Goal: Contribute content

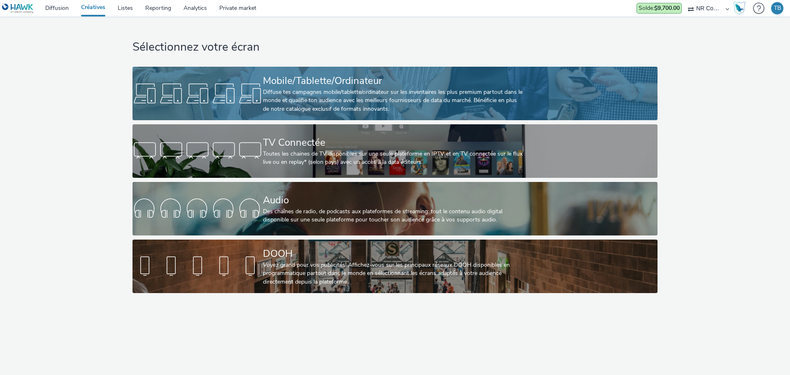
click at [315, 85] on div "Mobile/Tablette/Ordinateur" at bounding box center [393, 81] width 261 height 14
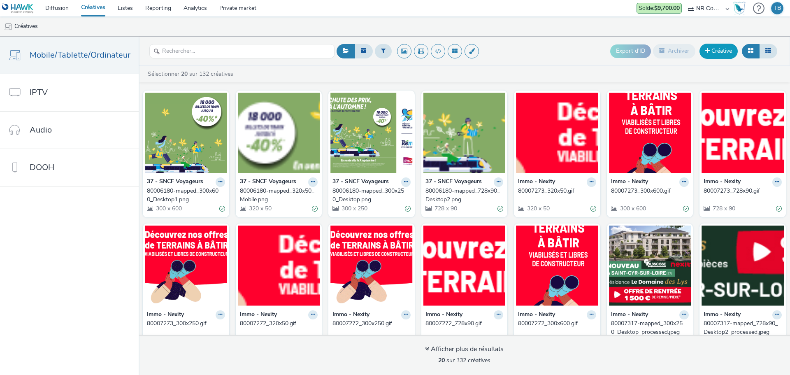
click at [714, 53] on link "Créative" at bounding box center [719, 51] width 38 height 15
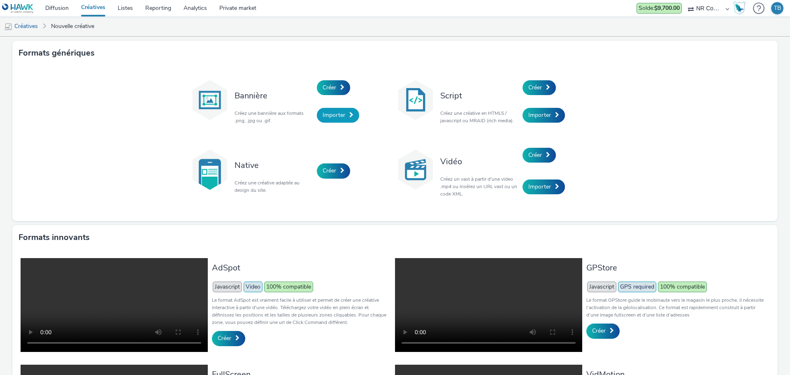
click at [332, 114] on span "Importer" at bounding box center [334, 115] width 23 height 8
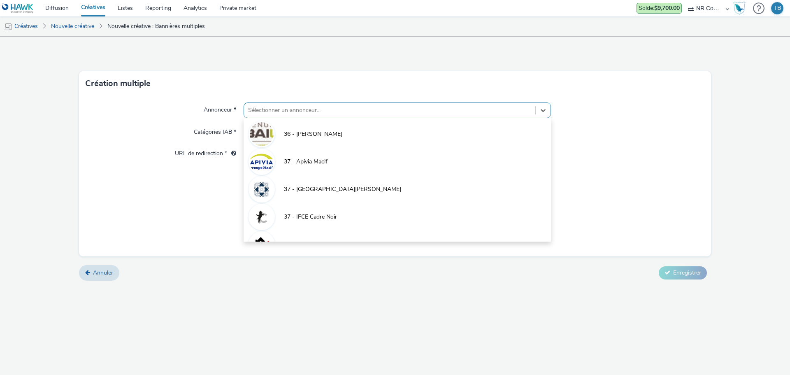
click at [310, 109] on div at bounding box center [389, 110] width 283 height 10
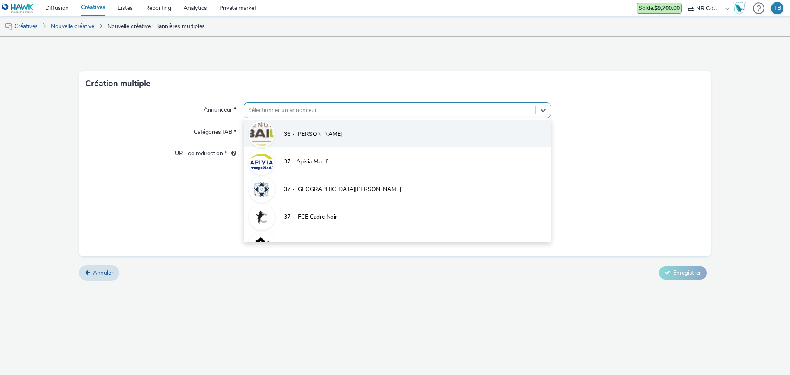
click at [317, 143] on li "36 - [PERSON_NAME]" at bounding box center [398, 134] width 308 height 28
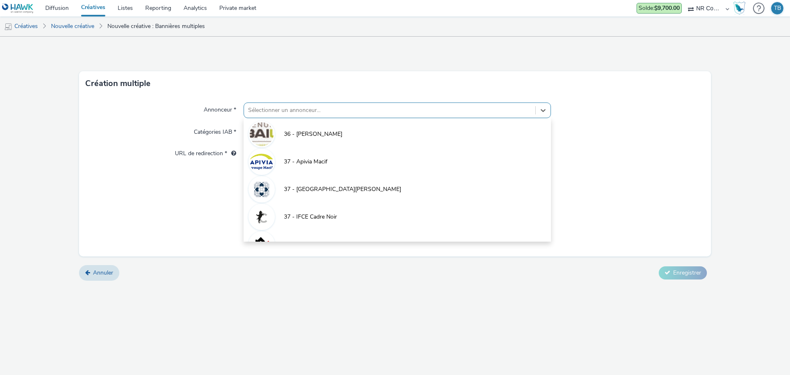
type input "[URL][DOMAIN_NAME]"
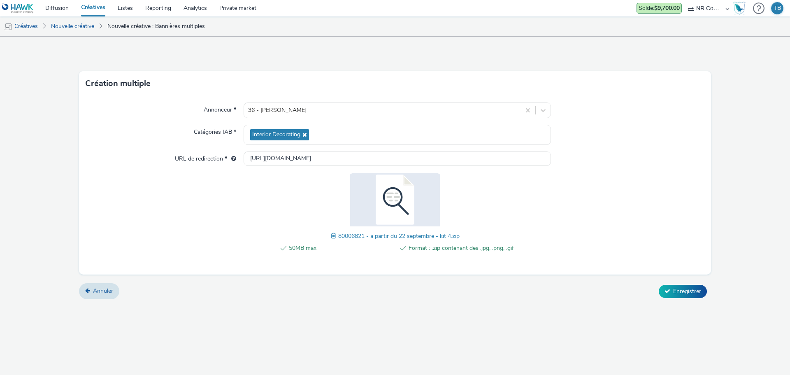
click at [687, 284] on div "Annuler Enregistrer" at bounding box center [395, 291] width 632 height 15
click at [692, 287] on span "Enregistrer" at bounding box center [688, 291] width 28 height 8
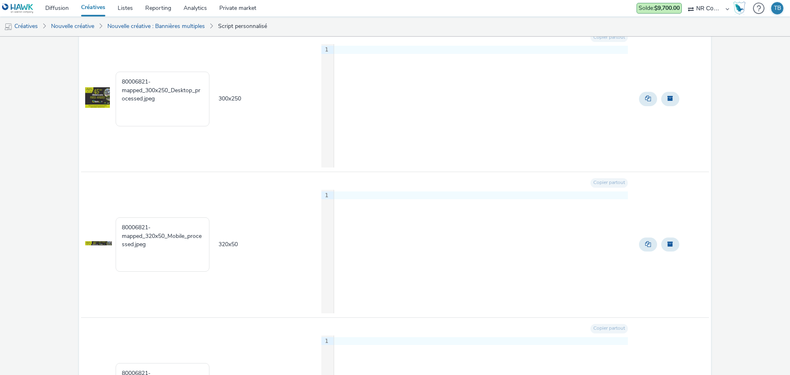
scroll to position [374, 0]
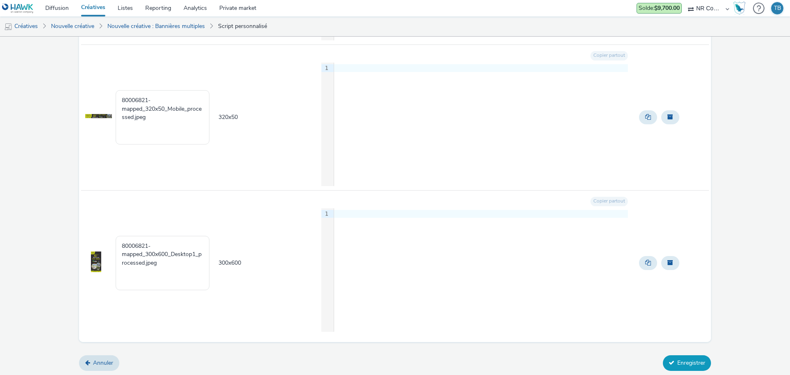
click at [671, 361] on button "Enregistrer" at bounding box center [687, 363] width 48 height 16
